Goal: Navigation & Orientation: Find specific page/section

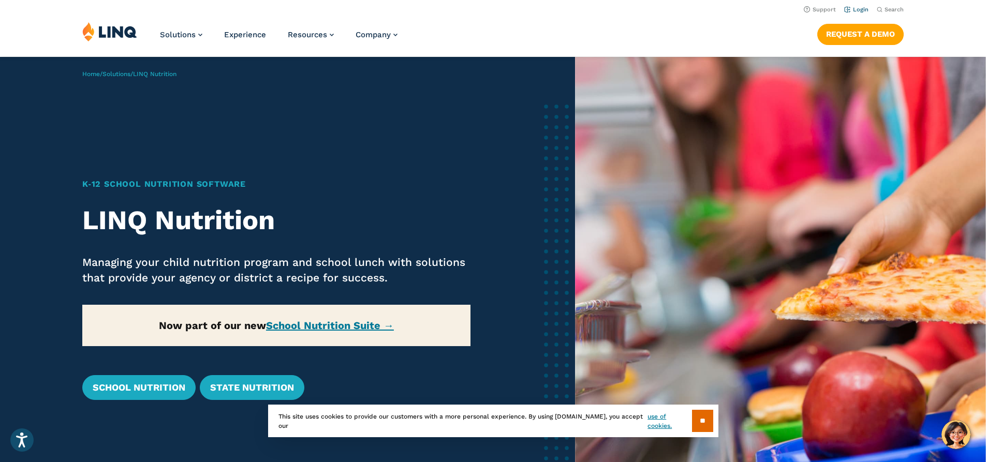
click at [851, 12] on link "Login" at bounding box center [856, 9] width 24 height 7
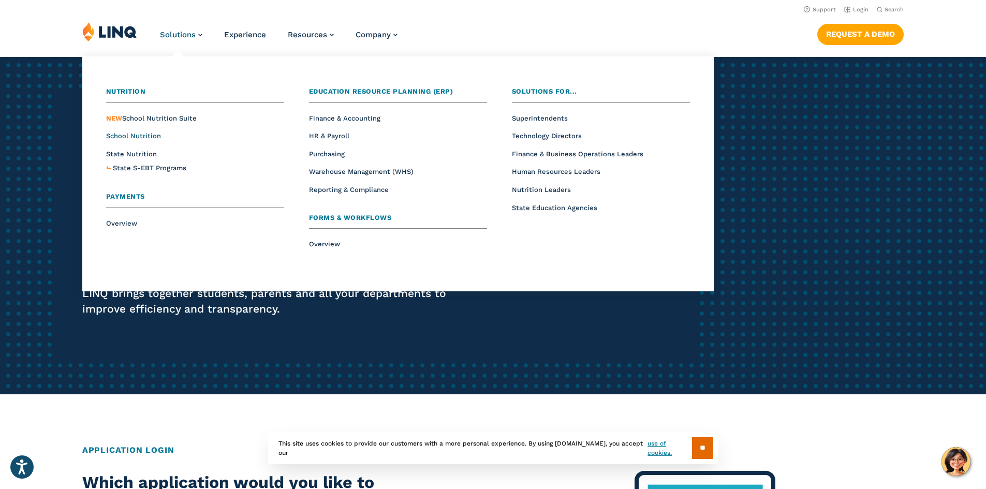
click at [142, 137] on span "School Nutrition" at bounding box center [133, 136] width 55 height 8
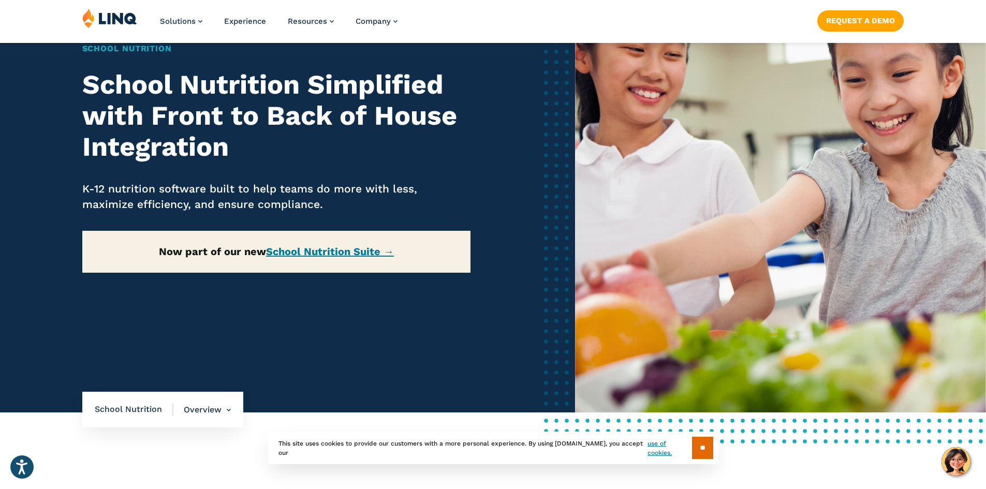
scroll to position [155, 0]
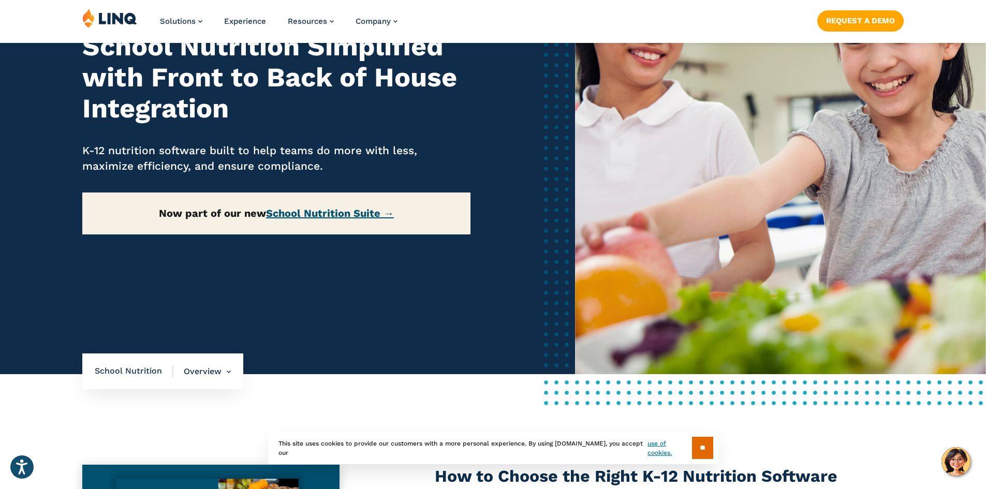
click at [342, 215] on link "School Nutrition Suite →" at bounding box center [330, 213] width 128 height 12
